Goal: Entertainment & Leisure: Browse casually

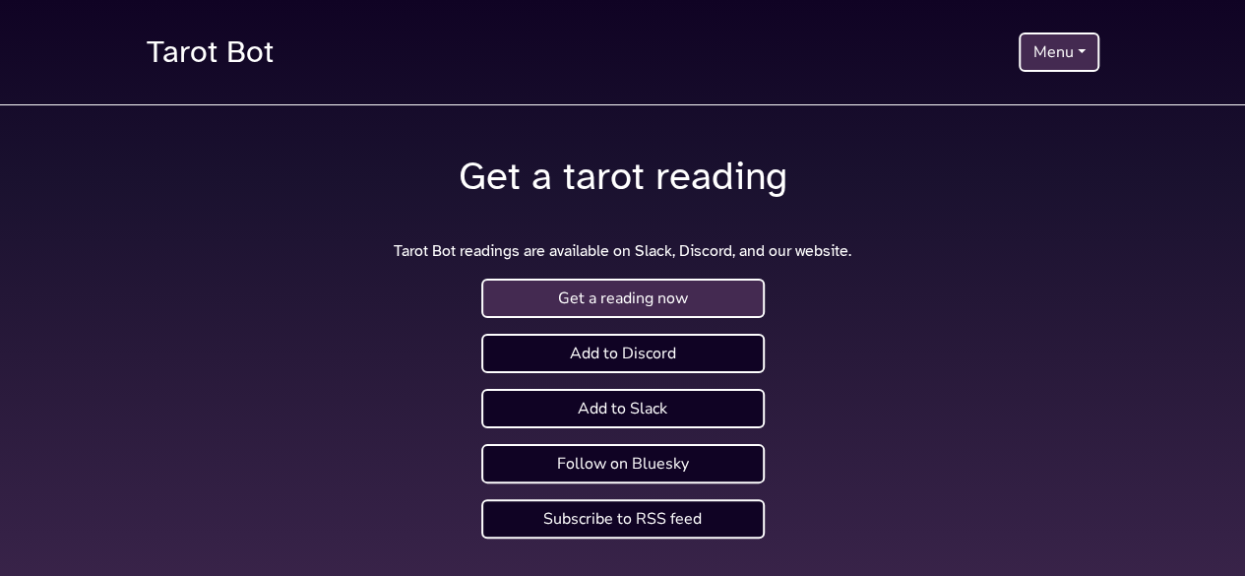
click at [674, 298] on link "Get a reading now" at bounding box center [622, 298] width 283 height 39
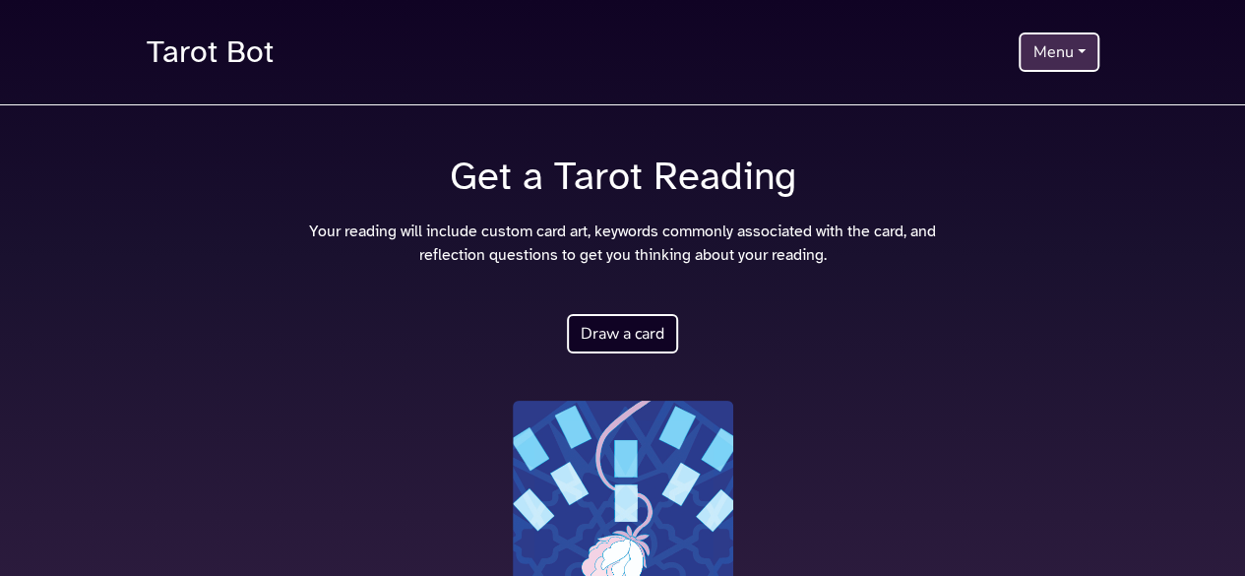
scroll to position [2, 0]
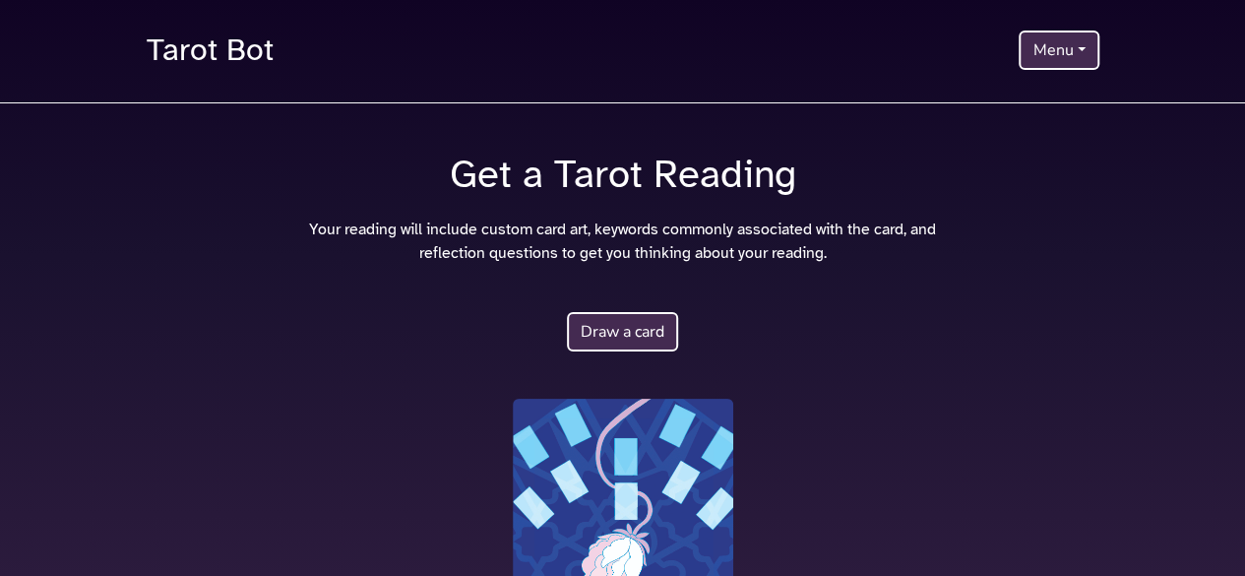
click at [635, 327] on button "Draw a card" at bounding box center [622, 331] width 111 height 39
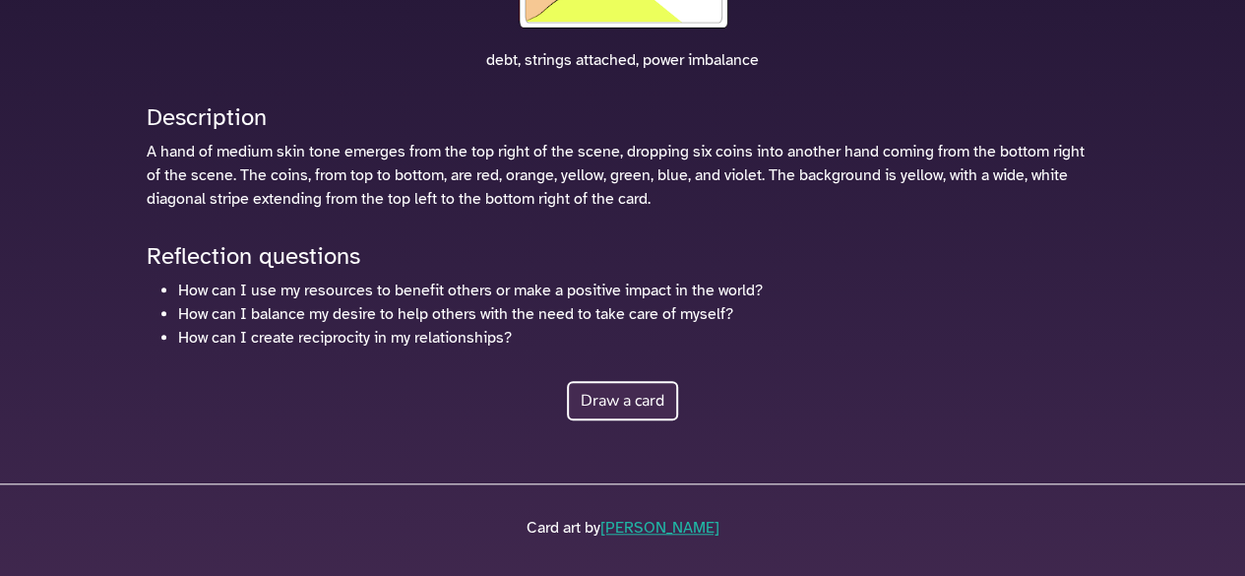
scroll to position [654, 0]
click at [541, 285] on li "How can I use my resources to benefit others or make a positive impact in the w…" at bounding box center [638, 290] width 921 height 24
click at [595, 407] on button "Draw a card" at bounding box center [622, 399] width 111 height 39
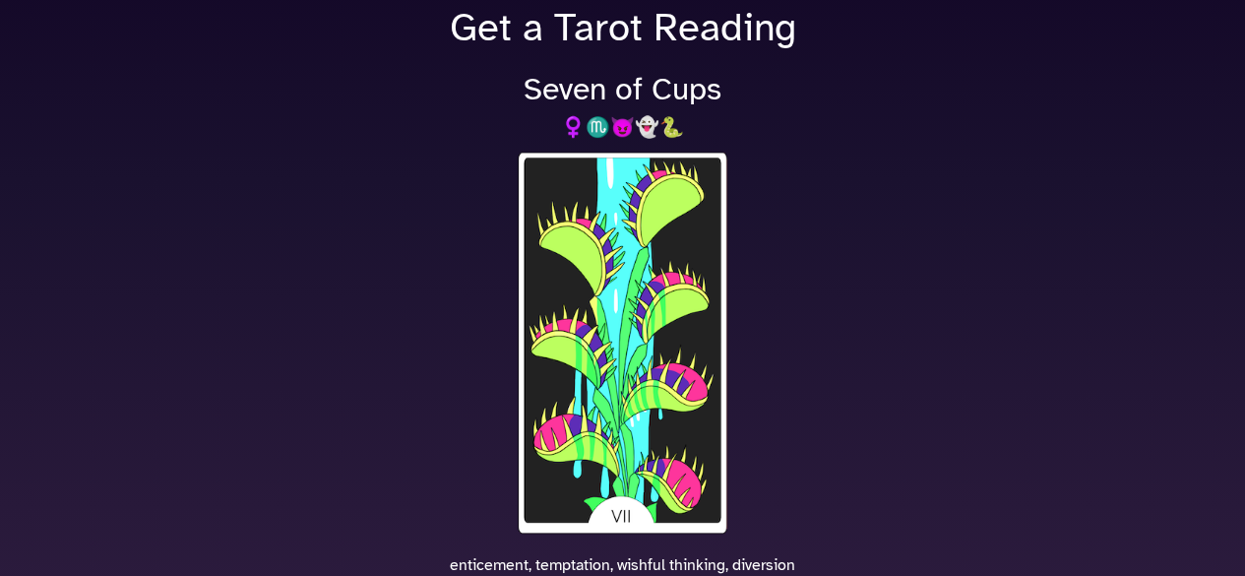
scroll to position [132, 0]
